Goal: Register for event/course

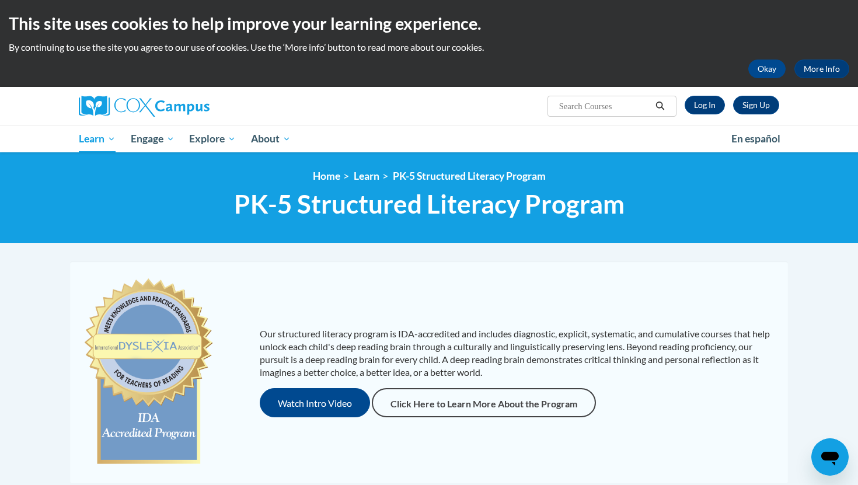
click at [596, 108] on input "Search..." at bounding box center [604, 106] width 93 height 14
type input "Teaching Writing to K-3"
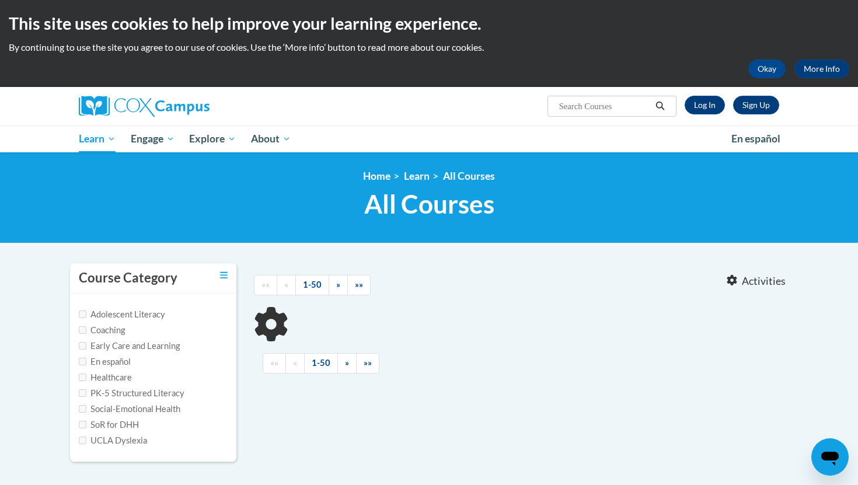
type input "Teaching Writing to K-3"
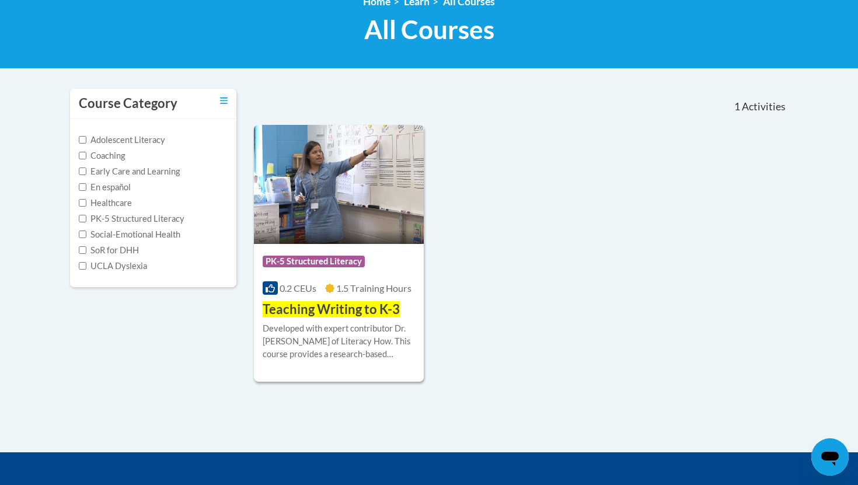
scroll to position [175, 0]
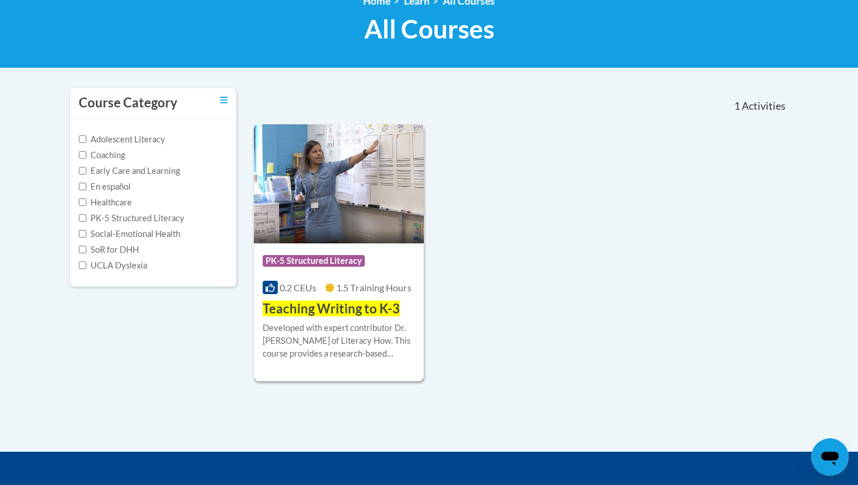
click at [312, 334] on div "Developed with expert contributor Dr. [PERSON_NAME] of Literacy How. This cours…" at bounding box center [339, 341] width 152 height 39
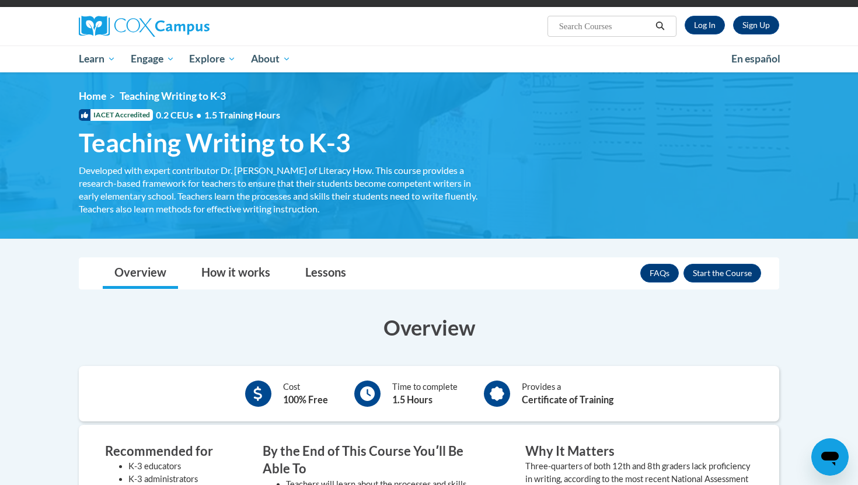
scroll to position [85, 0]
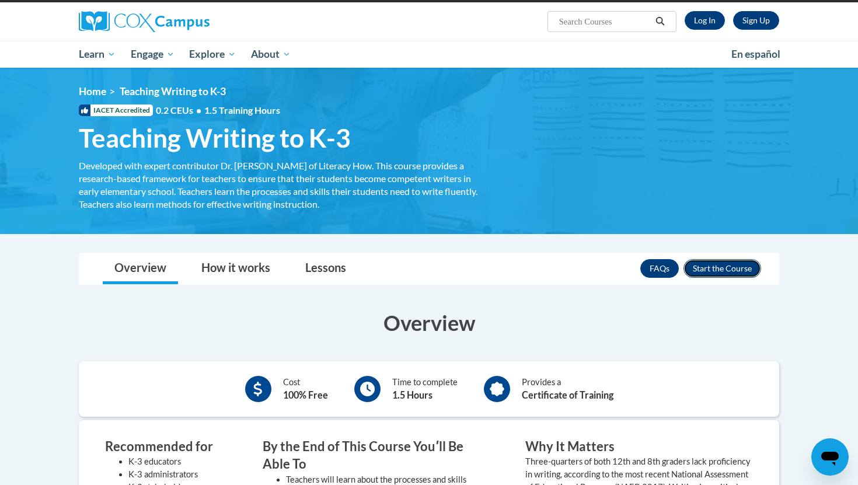
click at [704, 271] on button "Enroll" at bounding box center [722, 268] width 78 height 19
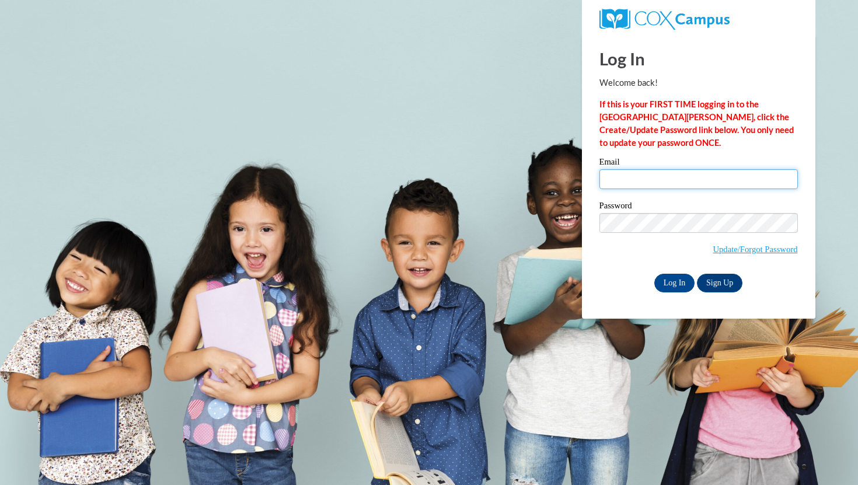
click at [639, 181] on input "Email" at bounding box center [698, 179] width 198 height 20
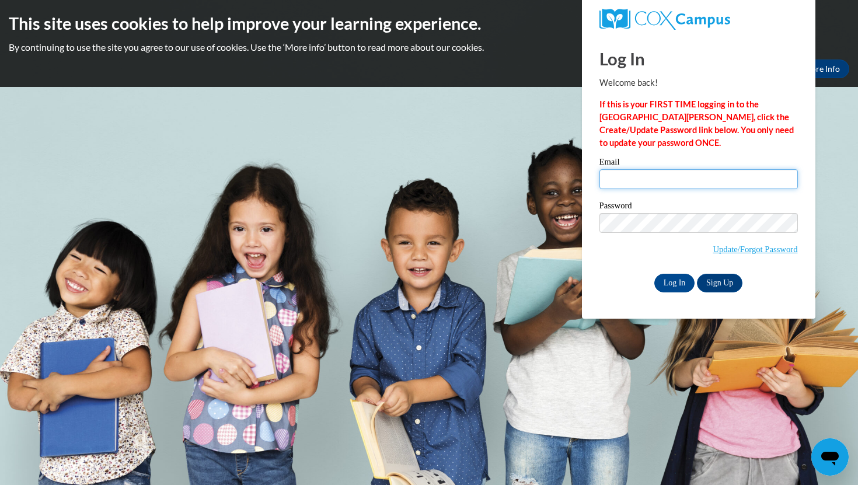
type input "homeyertaylor@gmail.com"
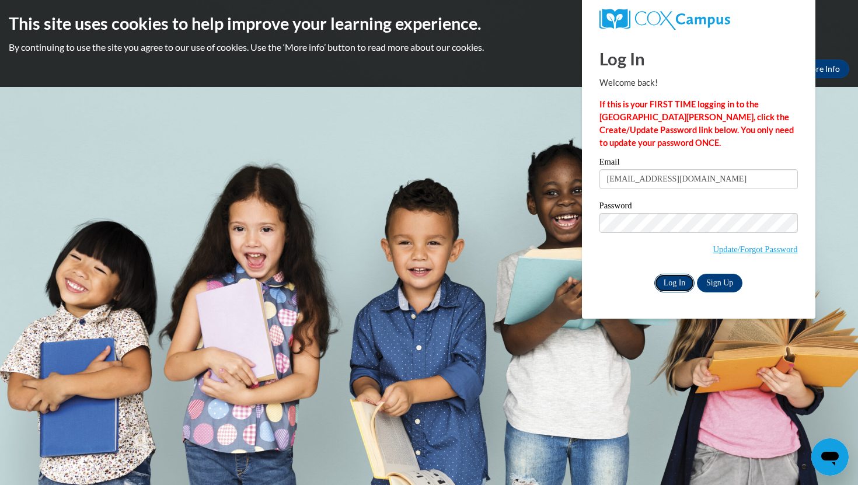
click at [676, 280] on input "Log In" at bounding box center [674, 283] width 41 height 19
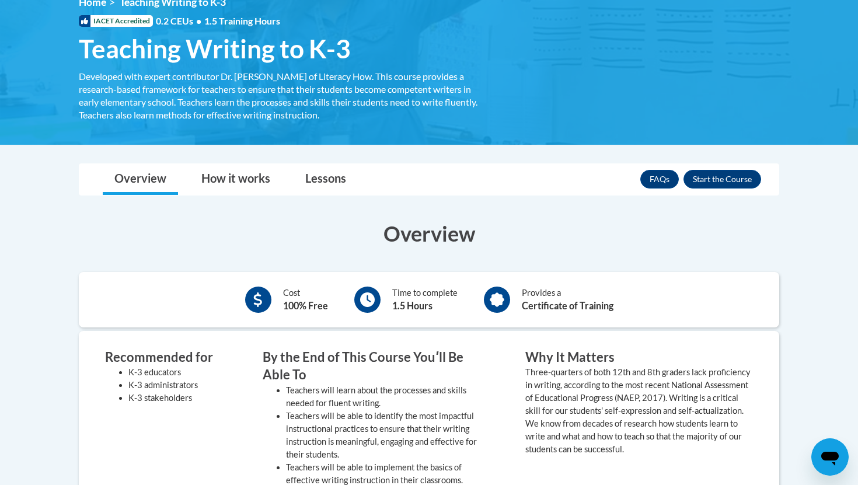
scroll to position [173, 0]
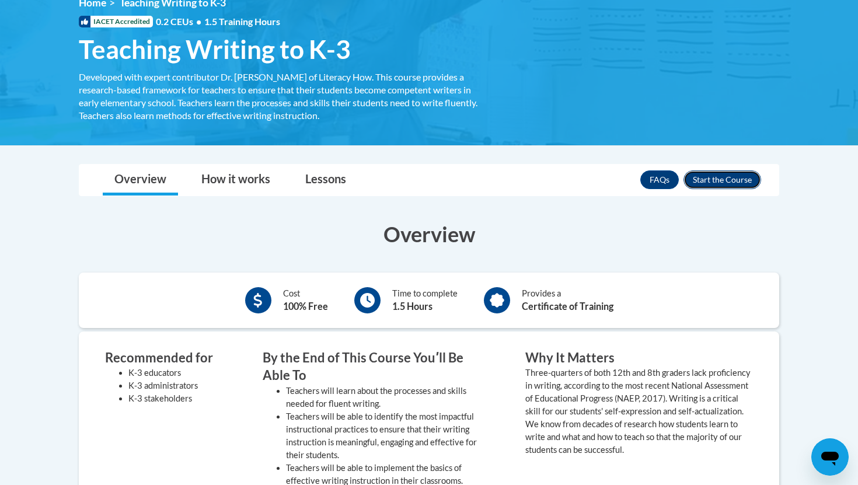
click at [730, 181] on button "Enroll" at bounding box center [722, 179] width 78 height 19
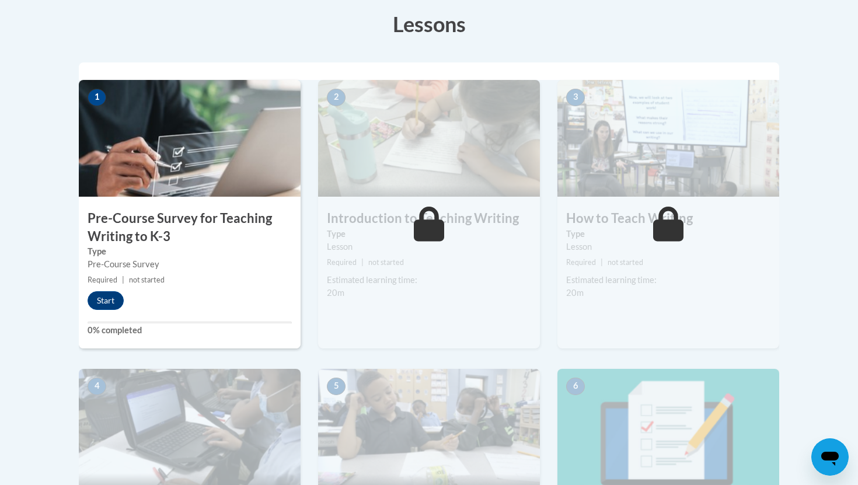
scroll to position [341, 0]
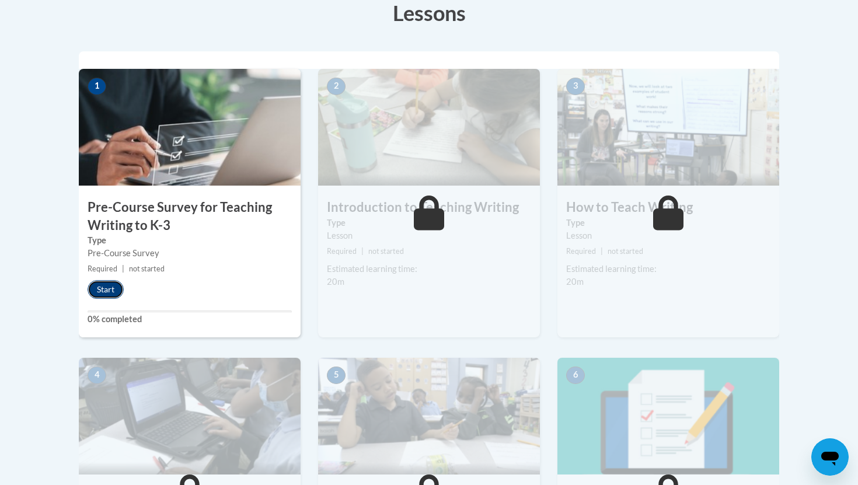
click at [108, 286] on button "Start" at bounding box center [106, 289] width 36 height 19
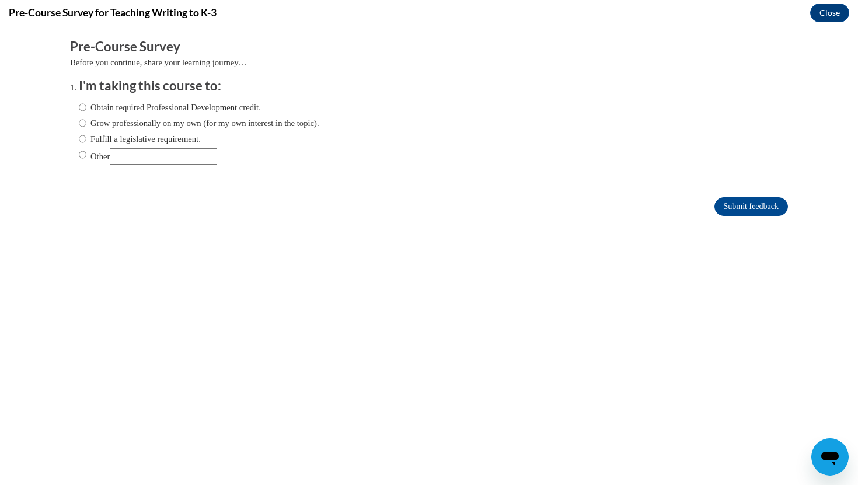
scroll to position [0, 0]
click at [85, 124] on input "Grow professionally on my own (for my own interest in the topic)." at bounding box center [83, 123] width 8 height 13
radio input "true"
click at [82, 106] on input "Obtain required Professional Development credit." at bounding box center [83, 107] width 8 height 13
radio input "true"
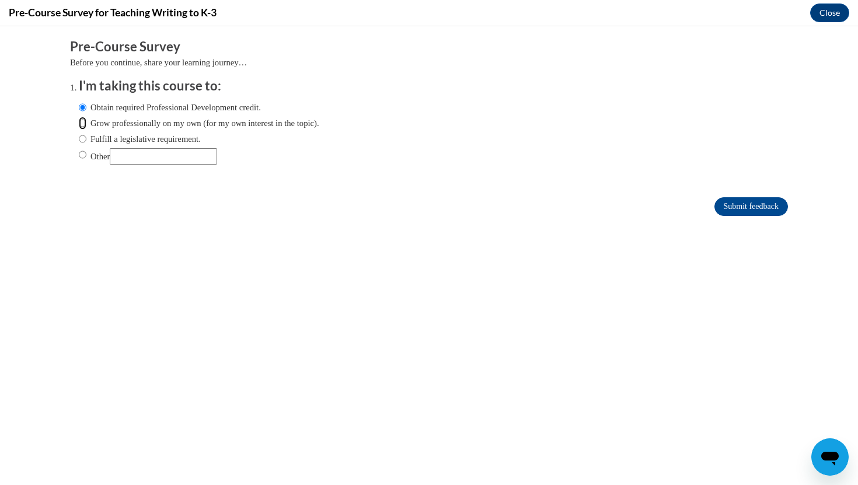
click at [82, 124] on input "Grow professionally on my own (for my own interest in the topic)." at bounding box center [83, 123] width 8 height 13
radio input "true"
click at [727, 208] on input "Submit feedback" at bounding box center [751, 206] width 74 height 19
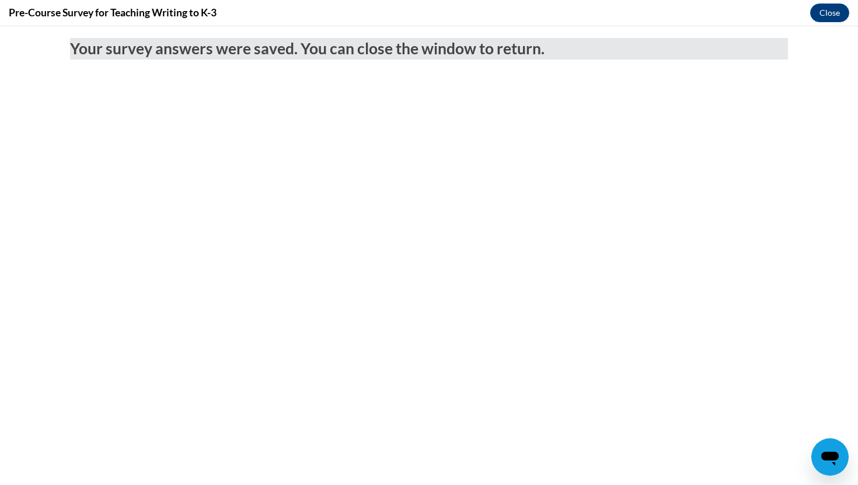
click at [651, 178] on body "Your survey answers were saved. You can close the window to return." at bounding box center [429, 255] width 858 height 459
click at [824, 16] on button "Close" at bounding box center [829, 13] width 39 height 19
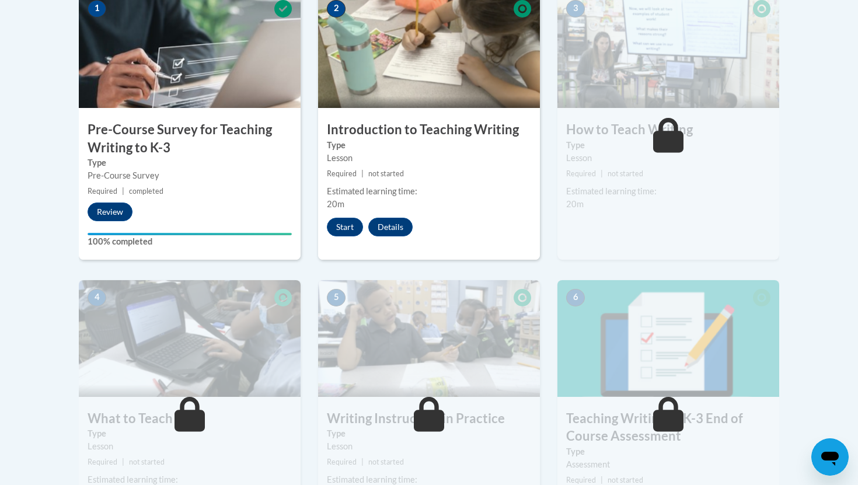
scroll to position [417, 0]
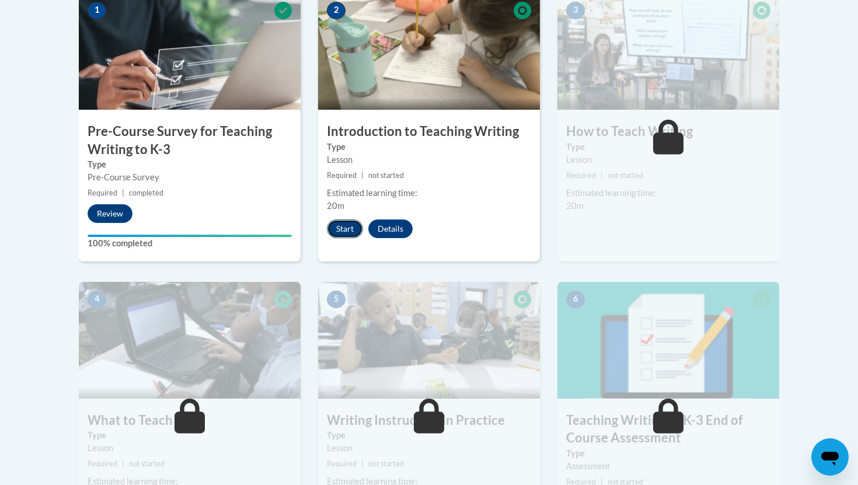
click at [345, 231] on button "Start" at bounding box center [345, 228] width 36 height 19
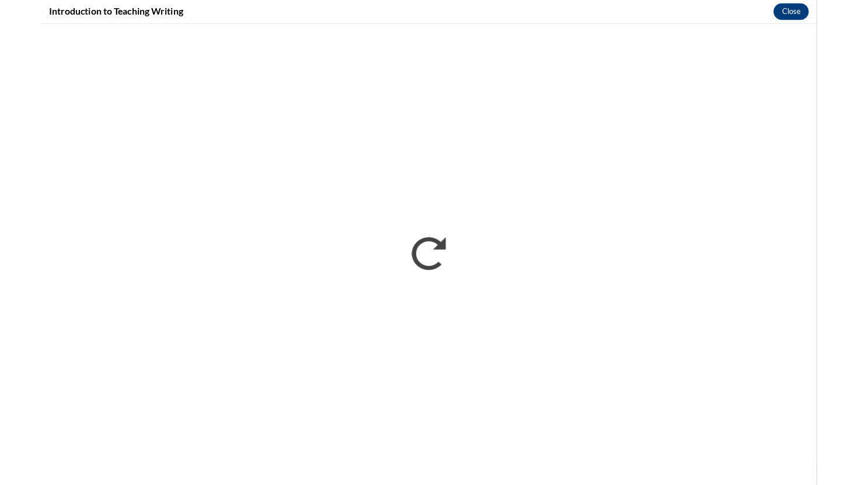
scroll to position [0, 0]
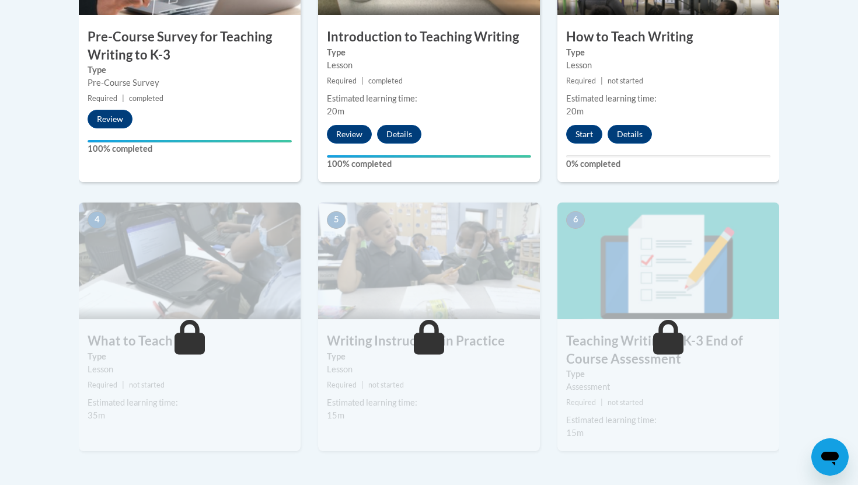
scroll to position [505, 0]
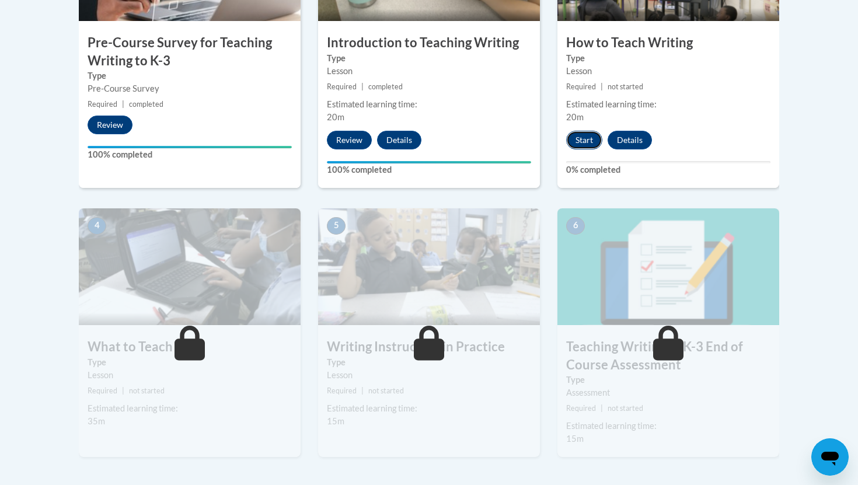
click at [588, 143] on button "Start" at bounding box center [584, 140] width 36 height 19
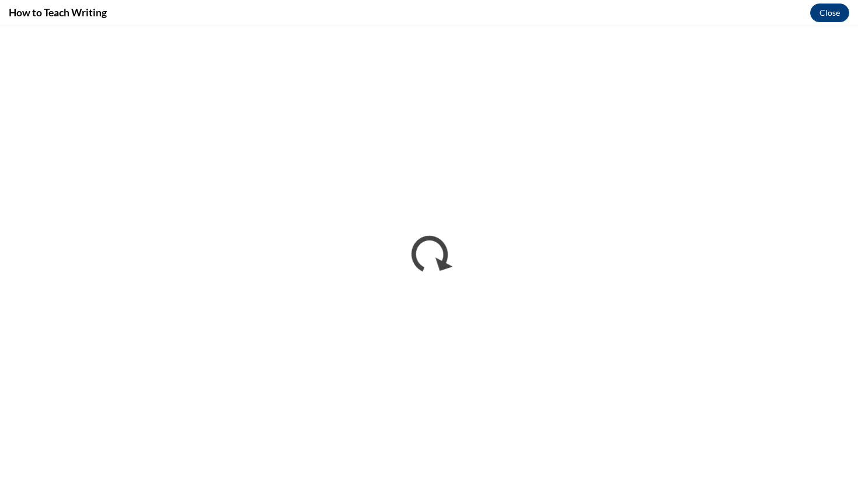
scroll to position [0, 0]
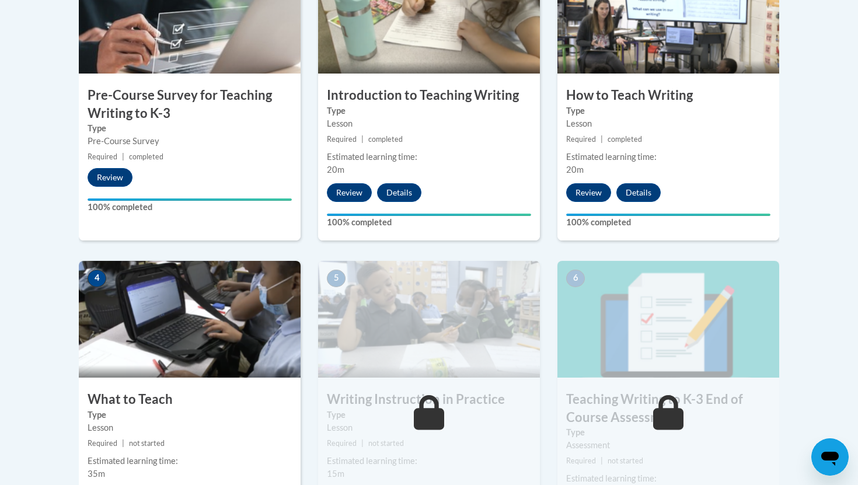
scroll to position [486, 0]
